Goal: Navigation & Orientation: Find specific page/section

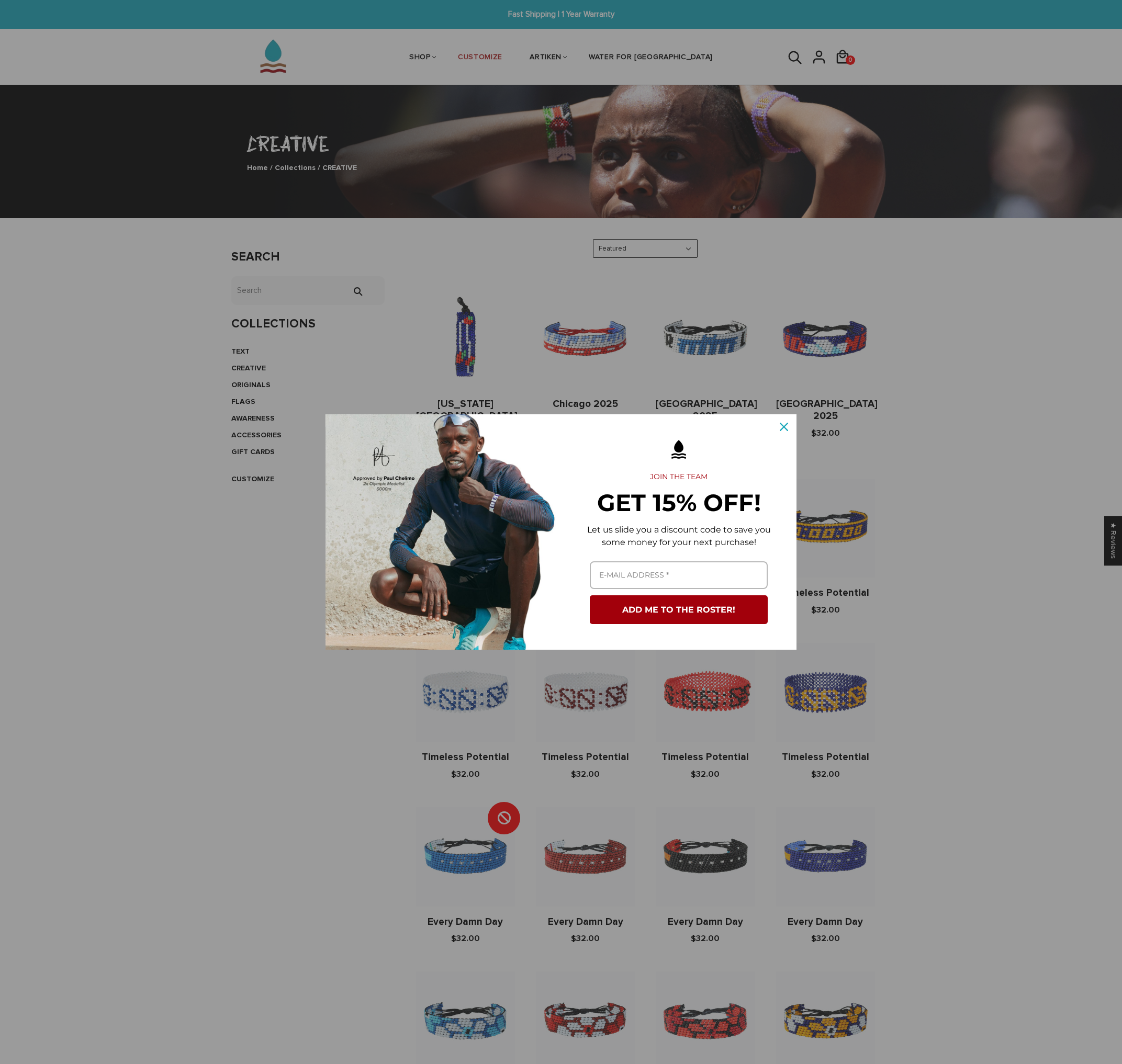
click at [208, 524] on div "Marketing offer form" at bounding box center [561, 532] width 1122 height 1064
click at [854, 400] on div "Marketing offer form" at bounding box center [561, 532] width 1122 height 1064
click at [781, 429] on icon "close icon" at bounding box center [784, 426] width 8 height 8
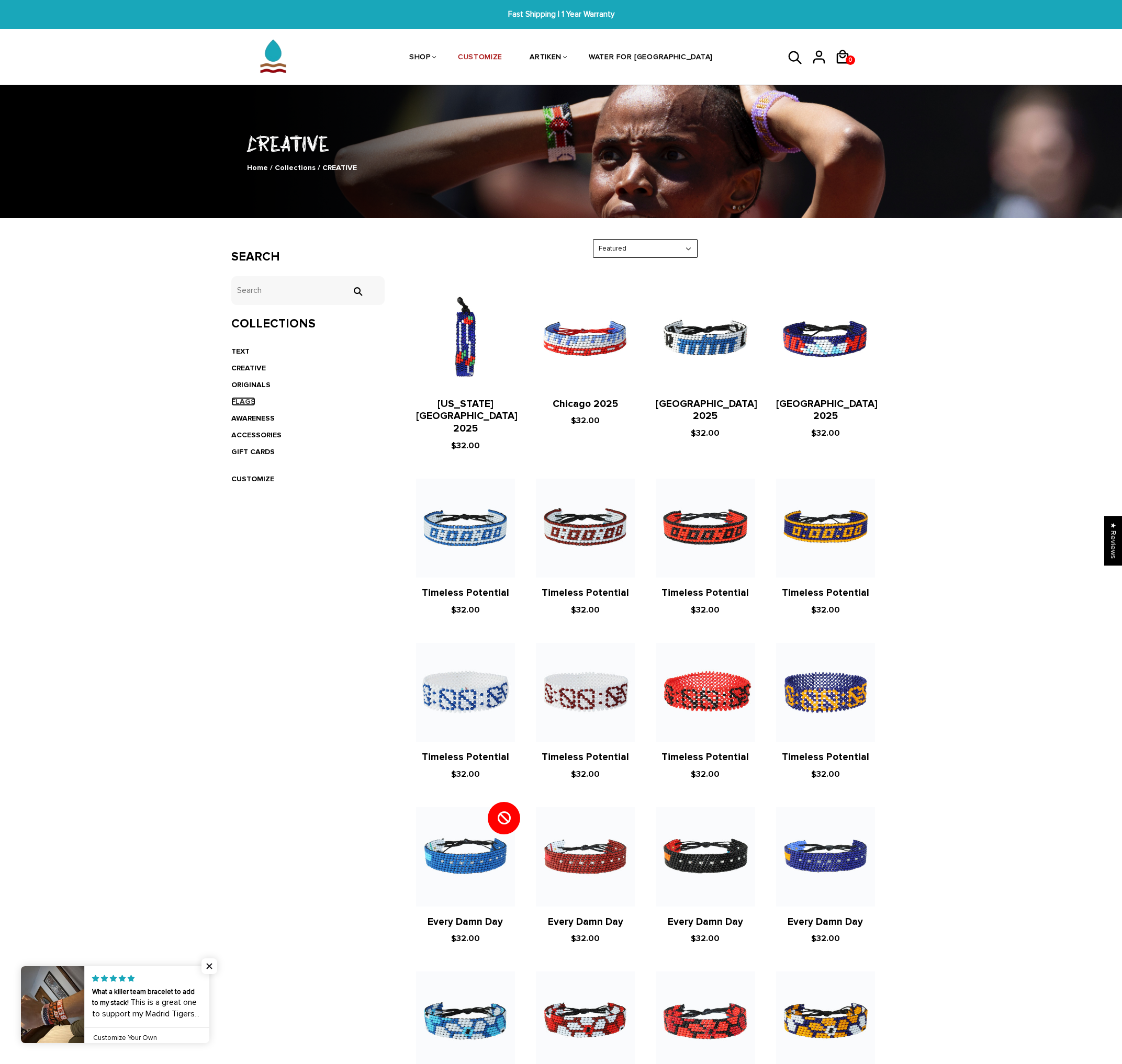
click at [243, 400] on link "FLAGS" at bounding box center [244, 402] width 24 height 9
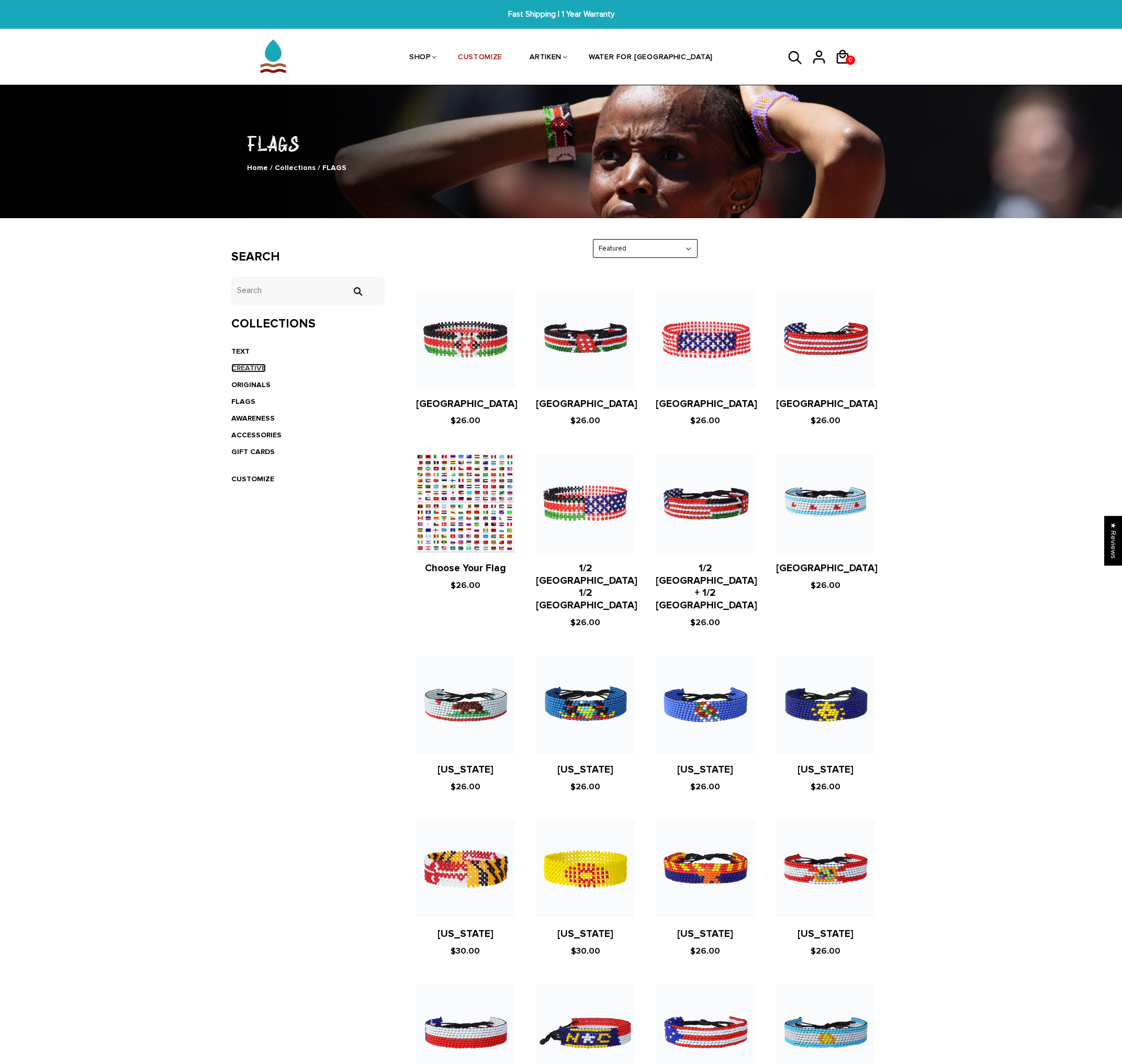
click at [241, 367] on link "CREATIVE" at bounding box center [249, 368] width 35 height 9
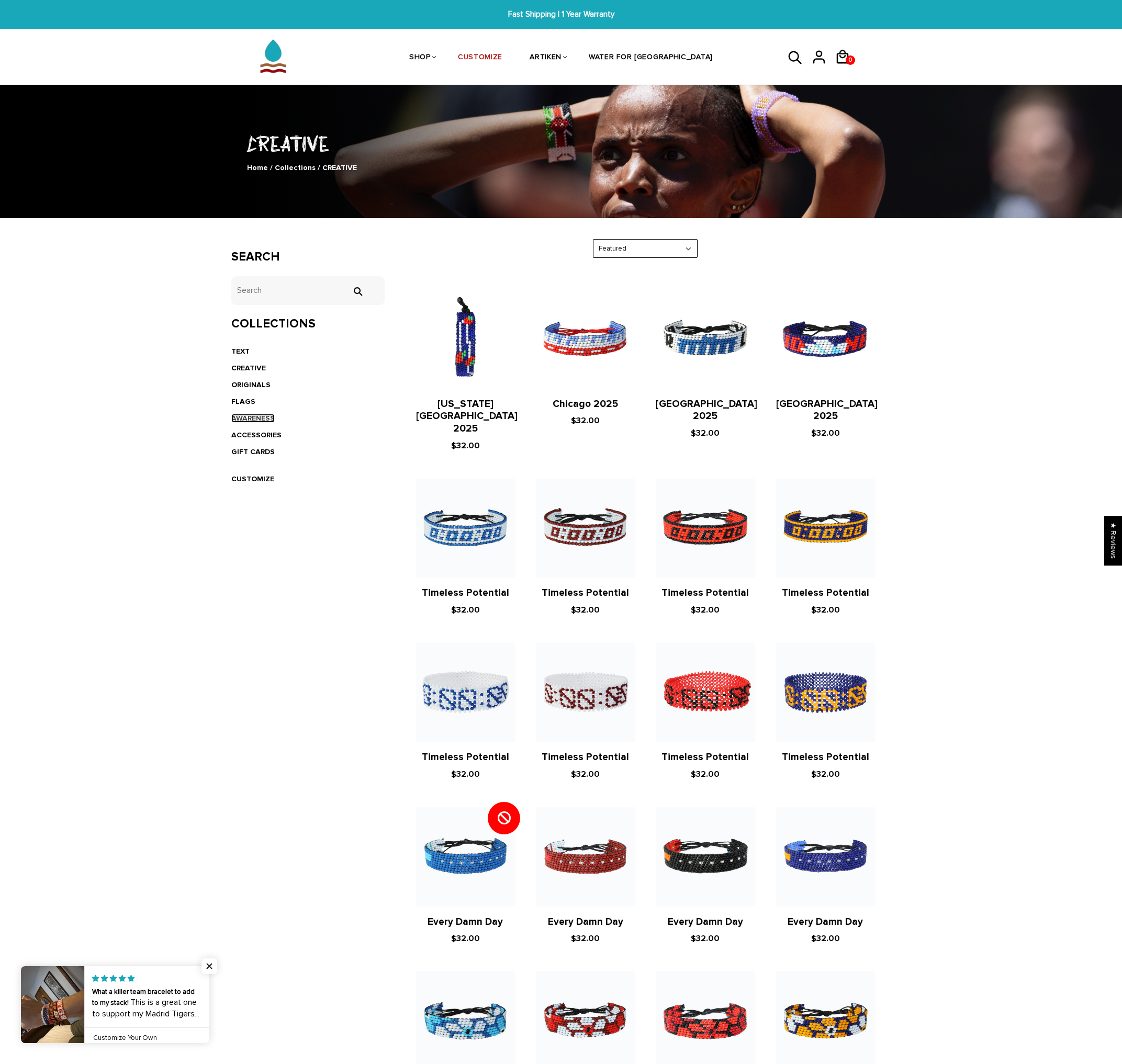
click at [256, 419] on link "AWARENESS" at bounding box center [253, 418] width 44 height 9
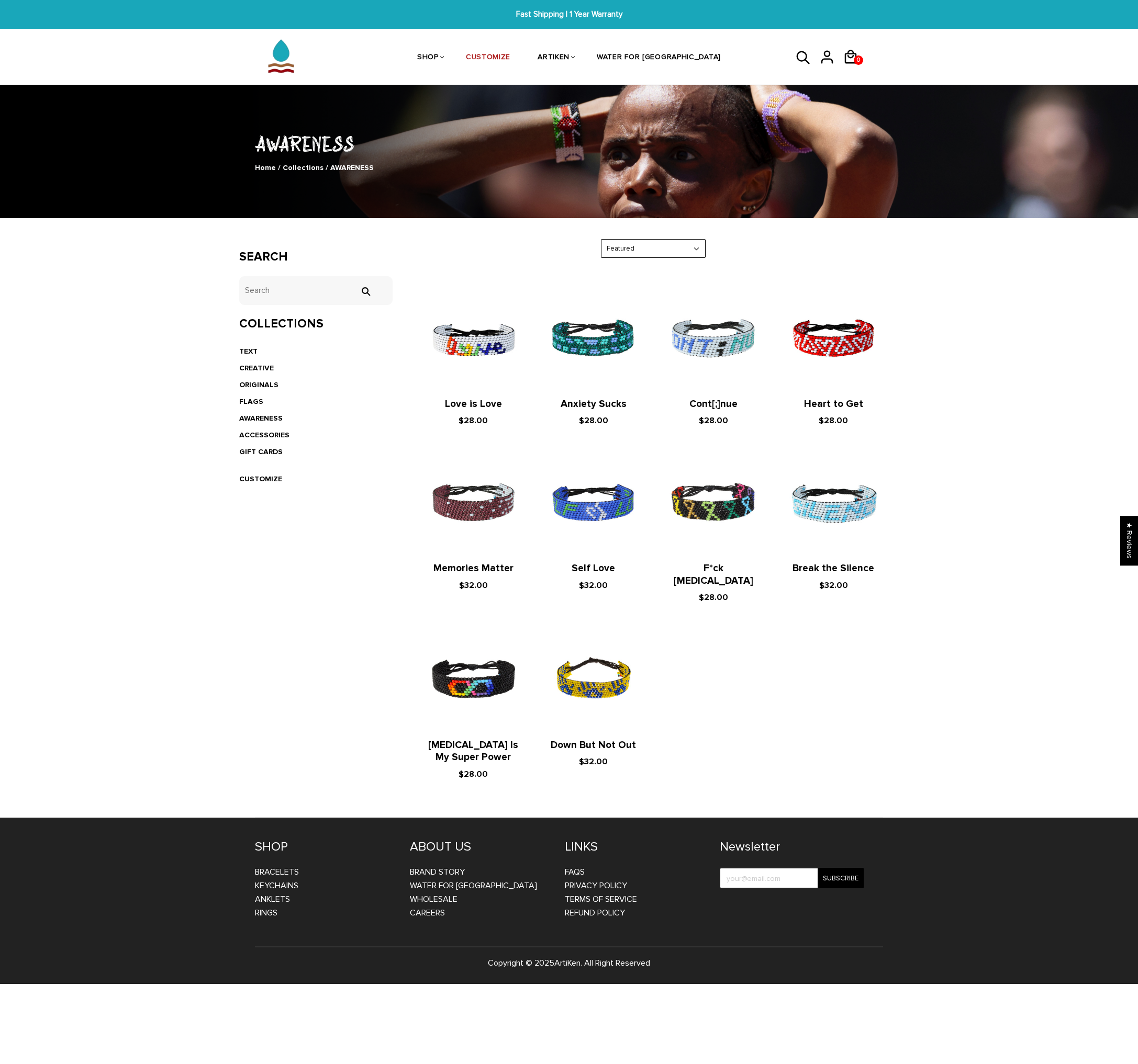
click at [252, 474] on li "CUSTOMIZE" at bounding box center [316, 479] width 153 height 17
click at [256, 479] on link "CUSTOMIZE" at bounding box center [260, 479] width 43 height 9
